Goal: Task Accomplishment & Management: Use online tool/utility

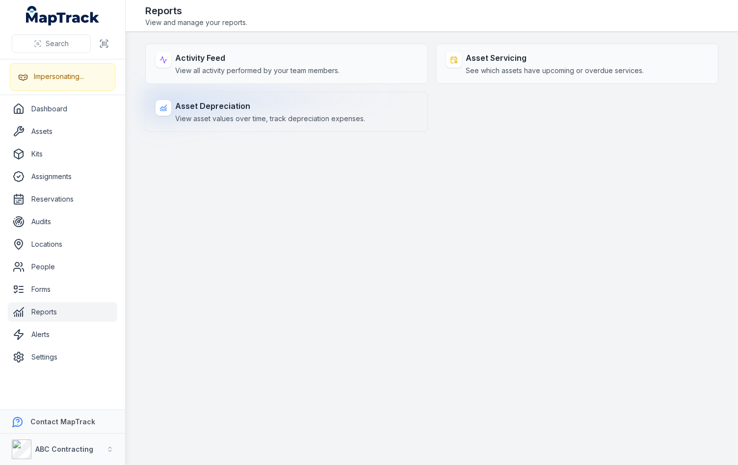
click at [250, 105] on strong "Asset Depreciation" at bounding box center [270, 106] width 190 height 12
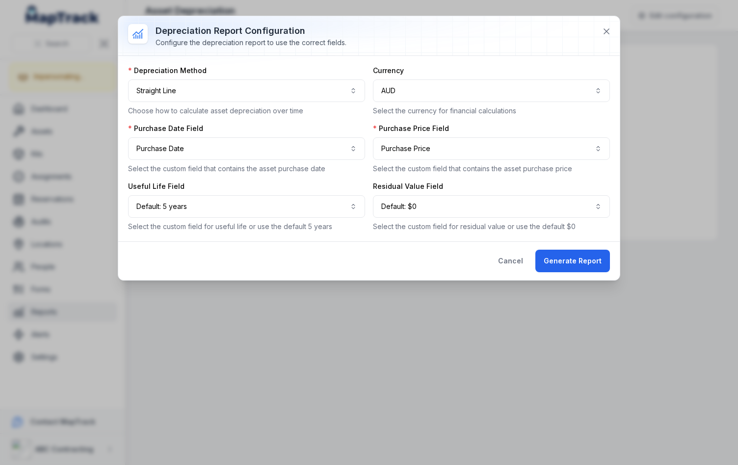
click at [370, 135] on div "**********" at bounding box center [369, 149] width 482 height 166
click at [566, 266] on button "Generate Report" at bounding box center [572, 261] width 75 height 23
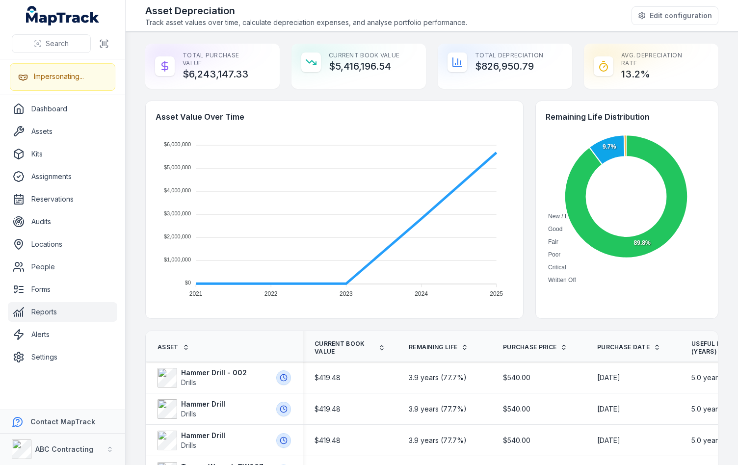
click at [525, 193] on div "Asset Value Over Time $6,000,000 $6,000,000 $5,000,000 $5,000,000 $4,000,000 $4…" at bounding box center [431, 210] width 573 height 218
click at [520, 193] on div "Asset Value Over Time $6,000,000 $6,000,000 $5,000,000 $5,000,000 $4,000,000 $4…" at bounding box center [431, 210] width 573 height 218
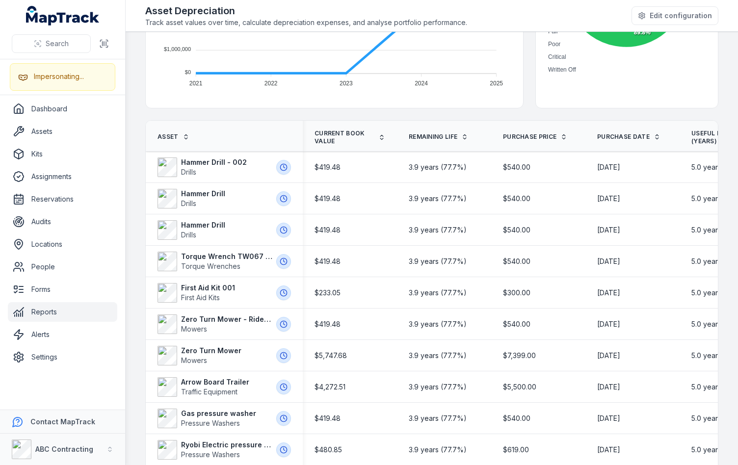
scroll to position [217, 0]
